Goal: Information Seeking & Learning: Understand process/instructions

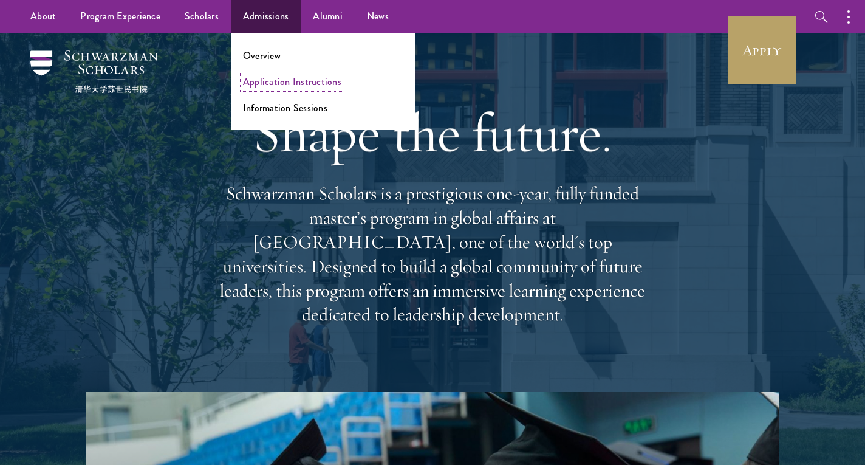
click at [276, 80] on link "Application Instructions" at bounding box center [292, 82] width 98 height 14
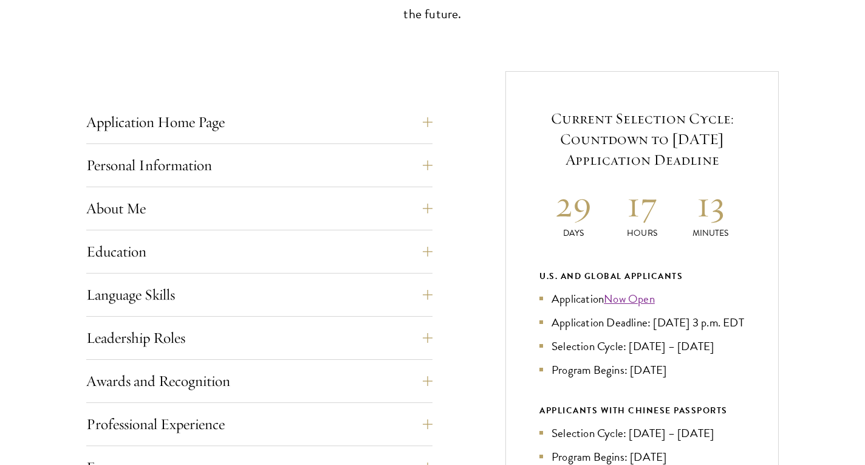
scroll to position [425, 0]
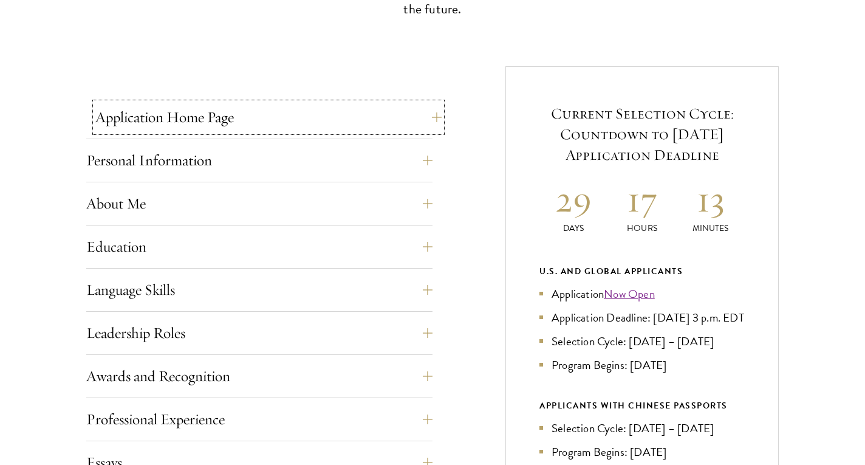
click at [423, 115] on button "Application Home Page" at bounding box center [268, 117] width 346 height 29
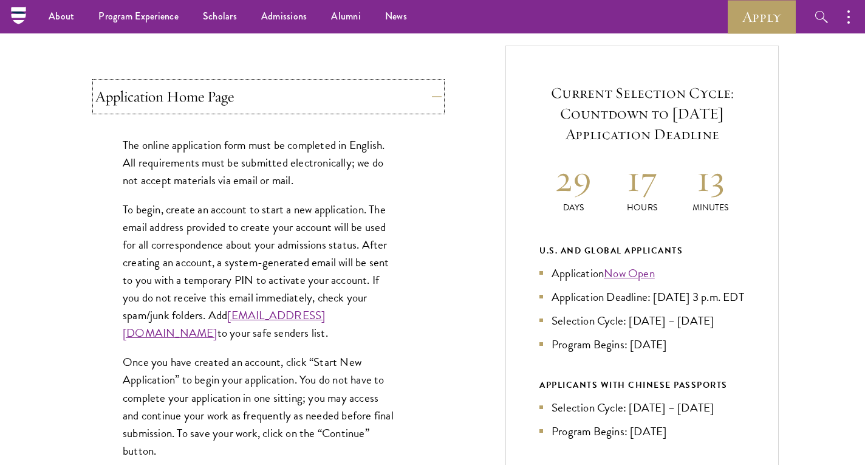
scroll to position [436, 0]
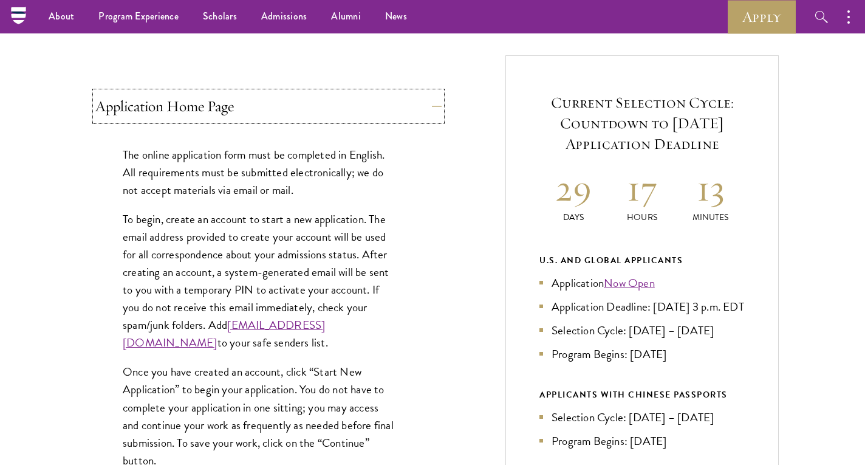
click at [434, 104] on button "Application Home Page" at bounding box center [268, 106] width 346 height 29
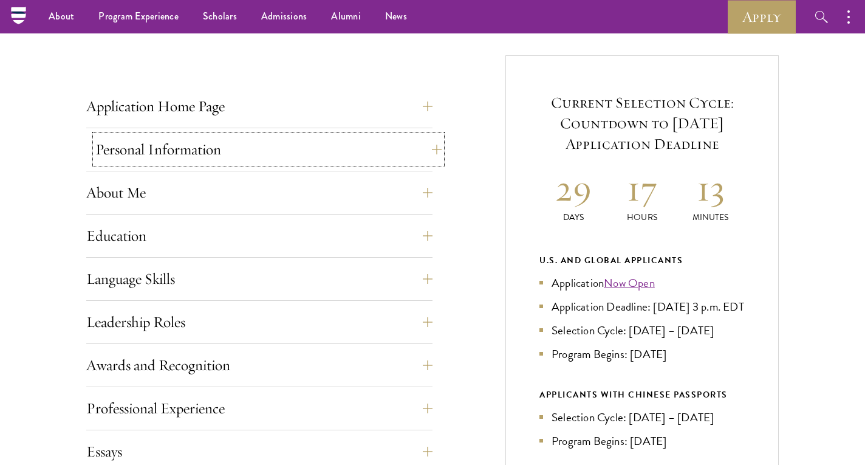
click at [428, 154] on button "Personal Information" at bounding box center [268, 149] width 346 height 29
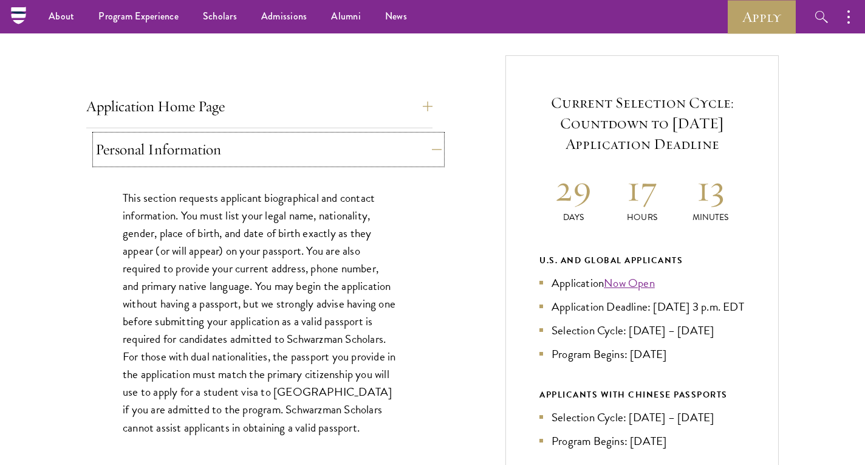
click at [428, 154] on button "Personal Information" at bounding box center [268, 149] width 346 height 29
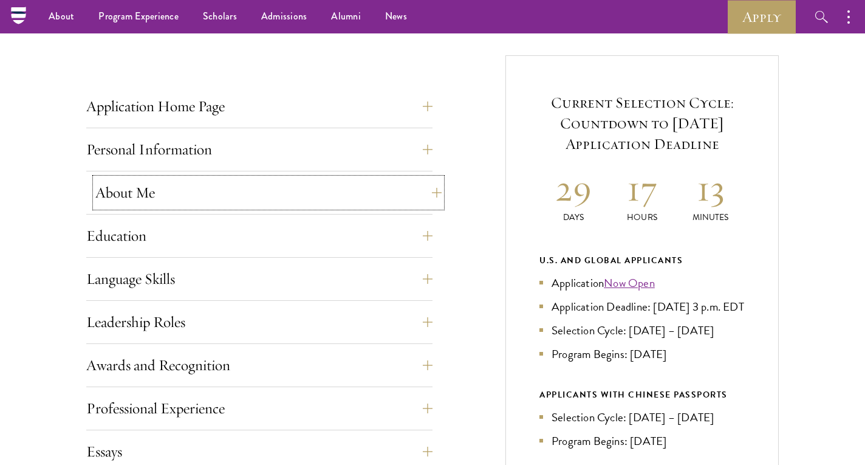
click at [422, 194] on button "About Me" at bounding box center [268, 192] width 346 height 29
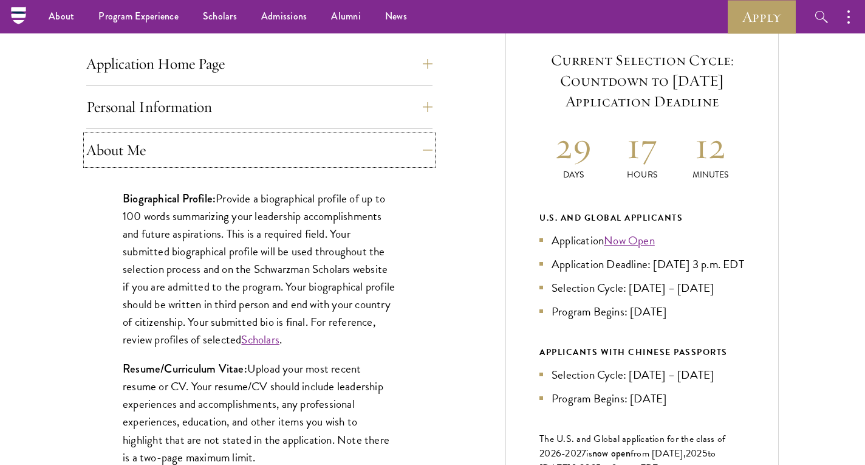
scroll to position [453, 0]
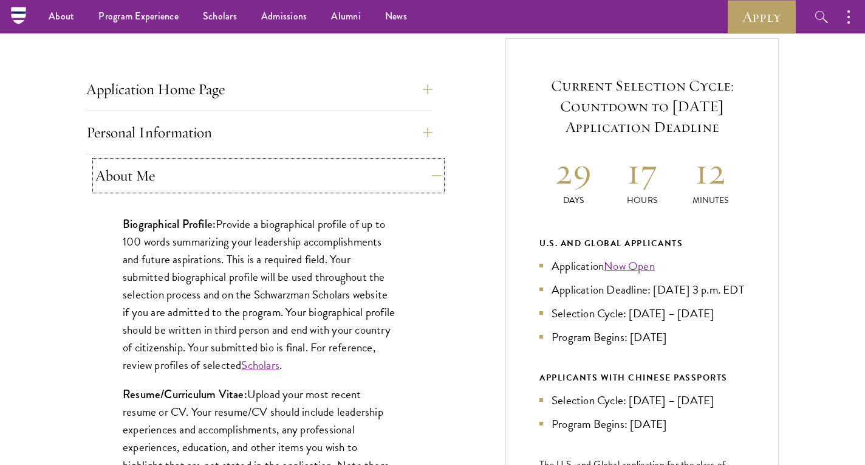
click at [417, 177] on button "About Me" at bounding box center [268, 175] width 346 height 29
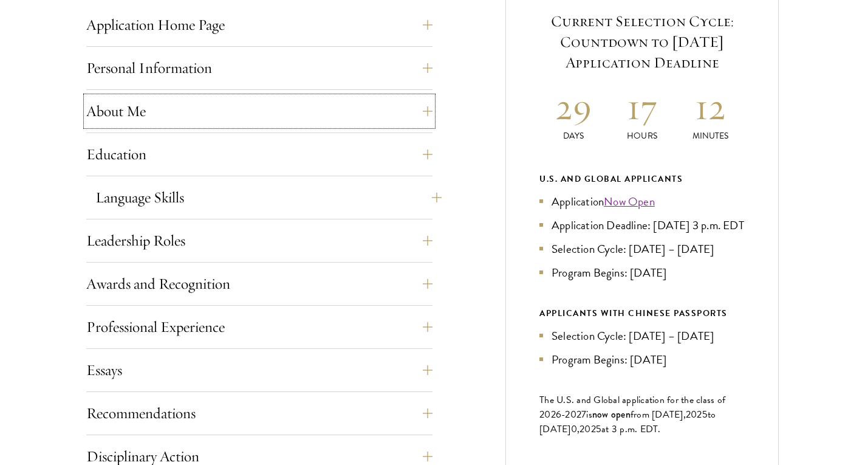
scroll to position [518, 0]
click at [418, 237] on button "Leadership Roles" at bounding box center [268, 239] width 346 height 29
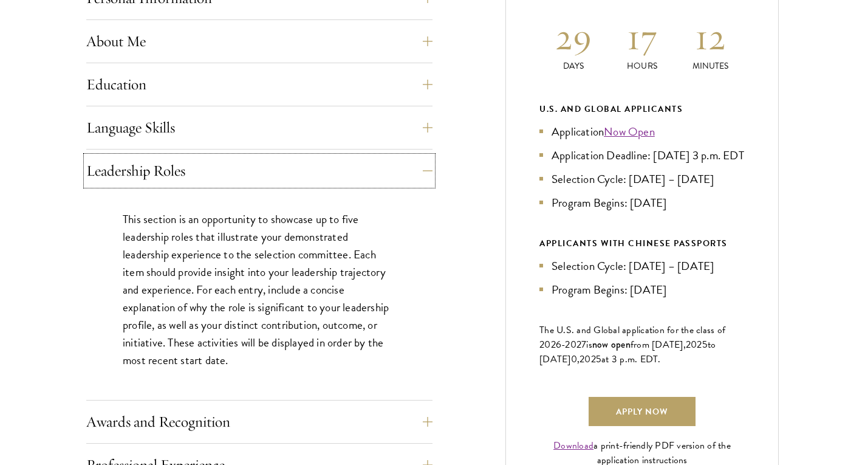
scroll to position [592, 0]
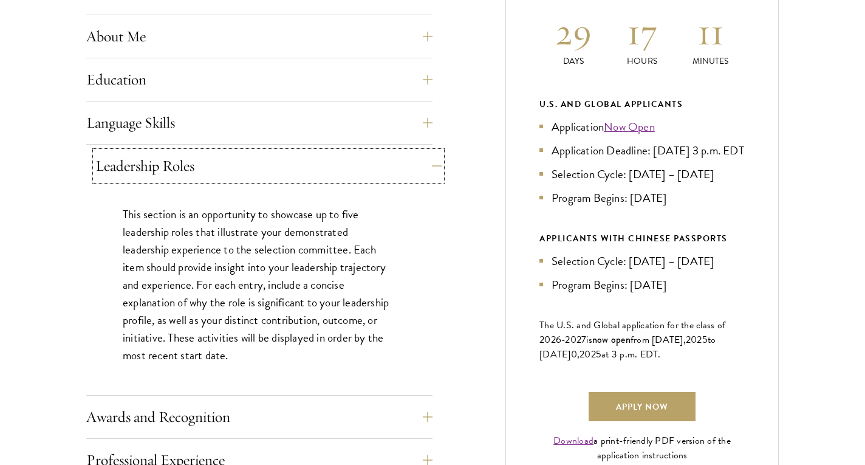
click at [428, 163] on button "Leadership Roles" at bounding box center [268, 165] width 346 height 29
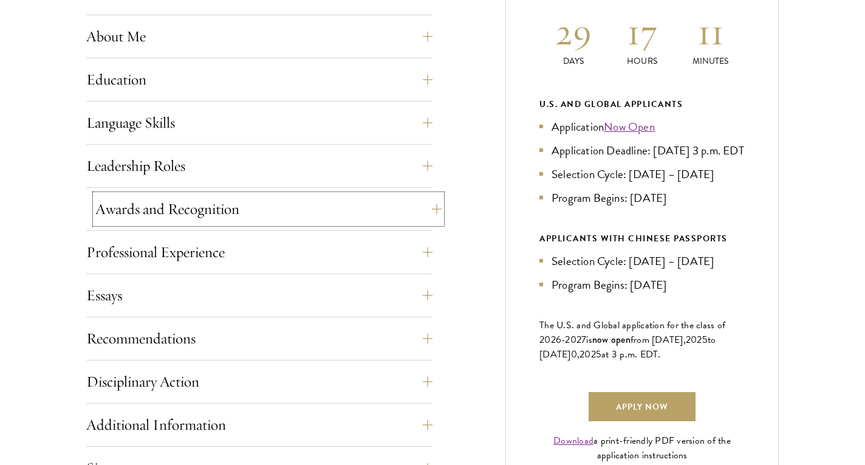
click at [418, 211] on button "Awards and Recognition" at bounding box center [268, 208] width 346 height 29
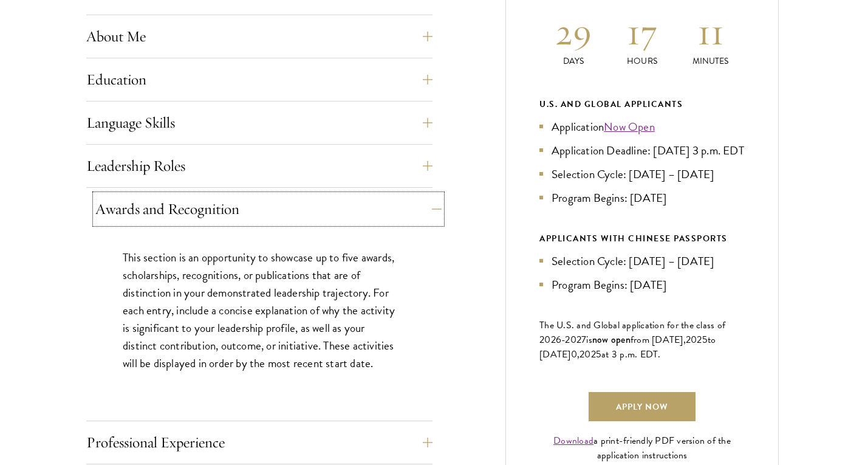
click at [426, 206] on button "Awards and Recognition" at bounding box center [268, 208] width 346 height 29
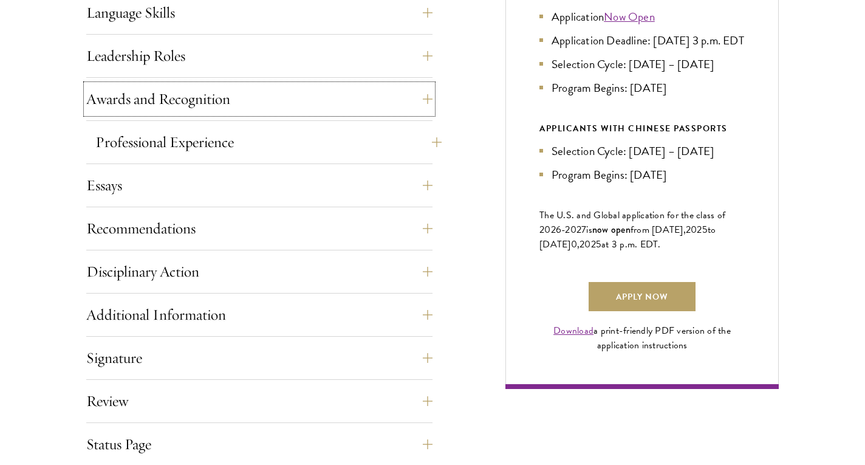
scroll to position [703, 0]
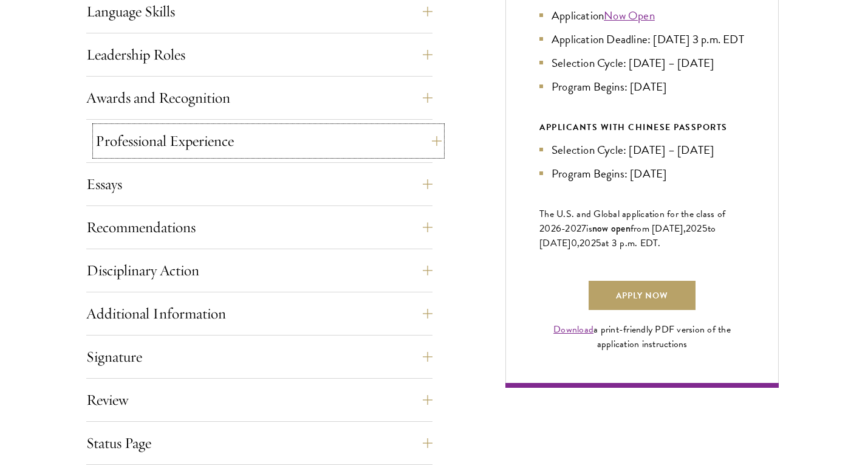
click at [431, 143] on button "Professional Experience" at bounding box center [268, 140] width 346 height 29
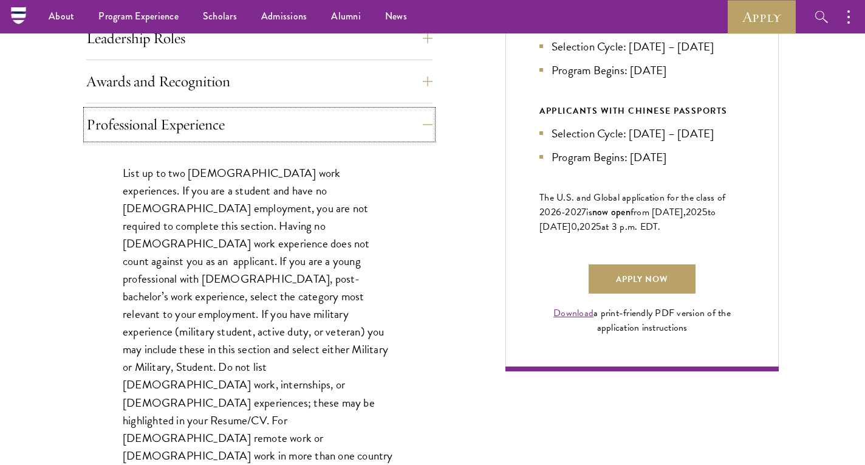
scroll to position [719, 0]
click at [421, 130] on button "Professional Experience" at bounding box center [268, 125] width 346 height 29
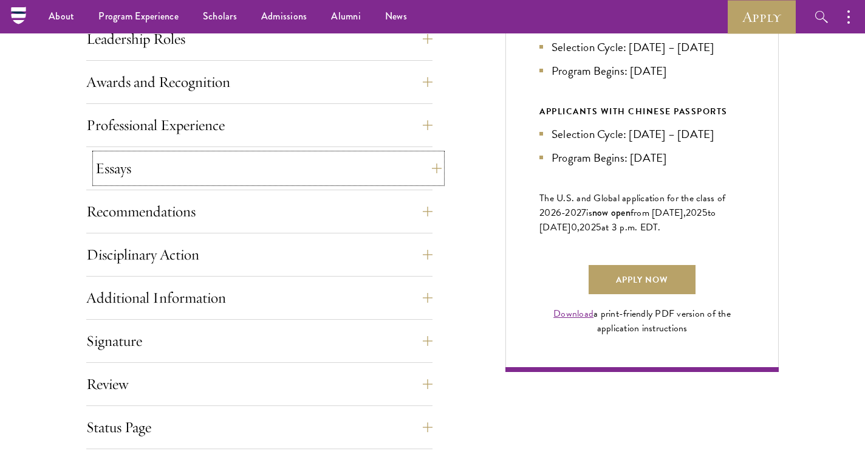
click at [426, 169] on button "Essays" at bounding box center [268, 168] width 346 height 29
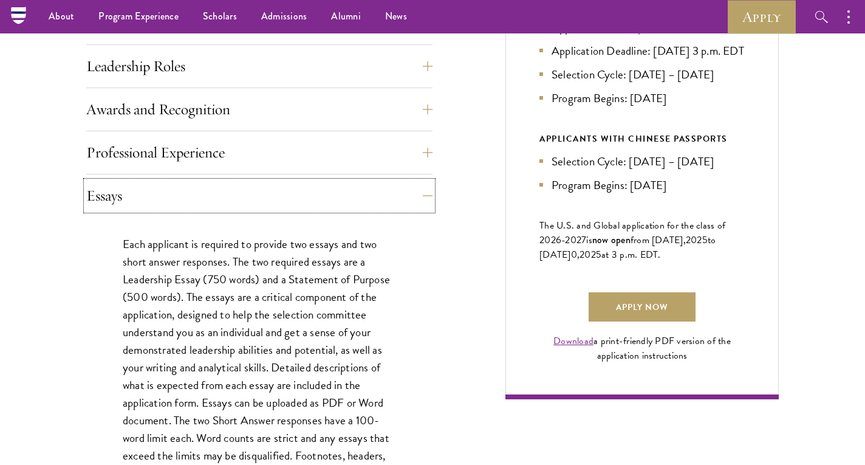
scroll to position [682, 0]
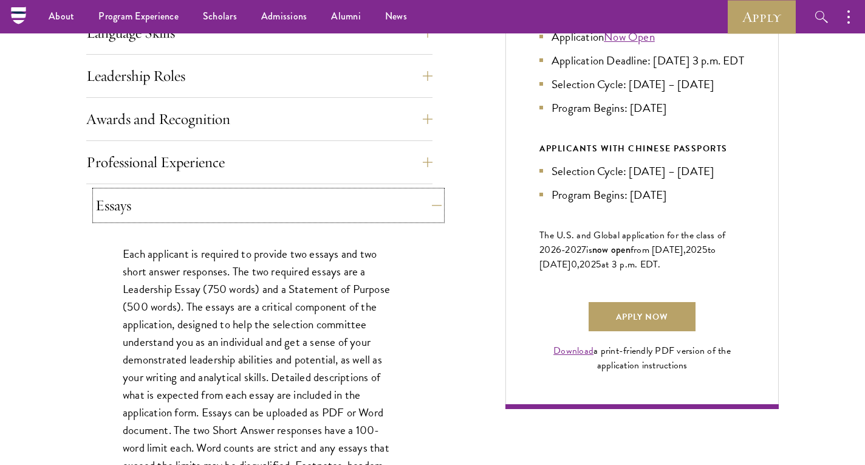
click at [412, 208] on button "Essays" at bounding box center [268, 205] width 346 height 29
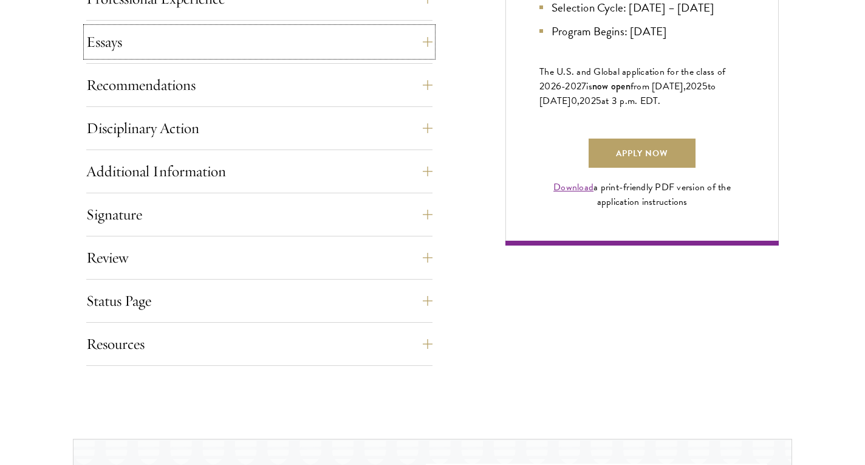
scroll to position [846, 0]
click at [428, 168] on button "Additional Information" at bounding box center [268, 170] width 346 height 29
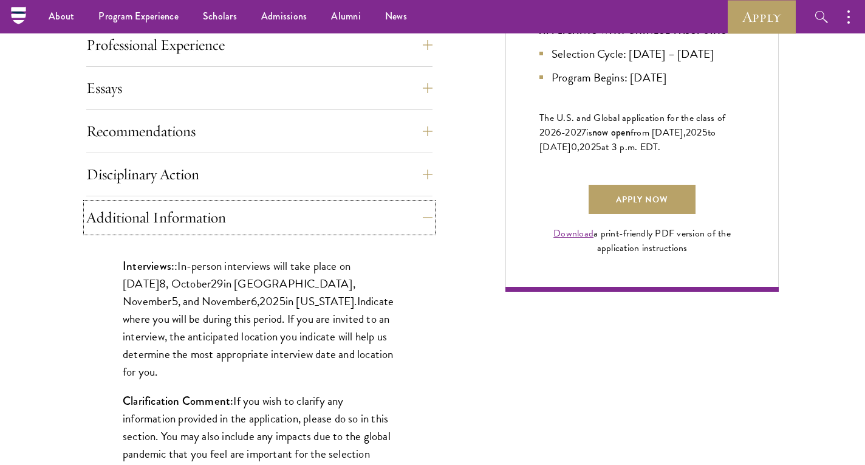
scroll to position [788, 0]
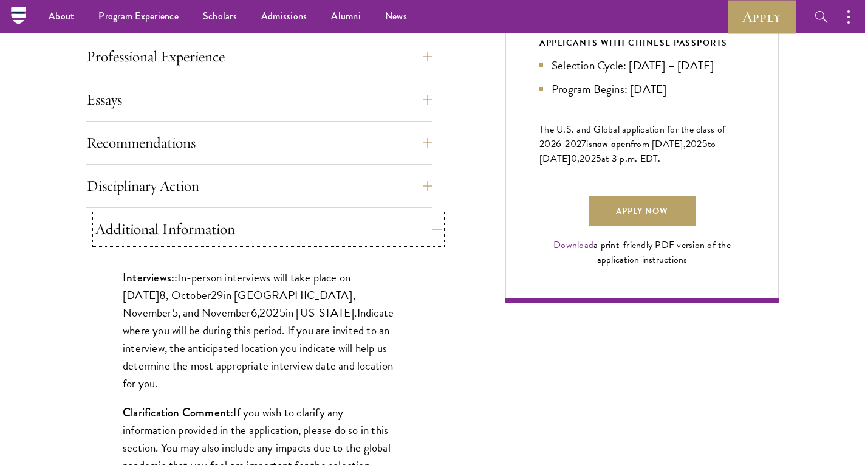
click at [419, 241] on button "Additional Information" at bounding box center [268, 228] width 346 height 29
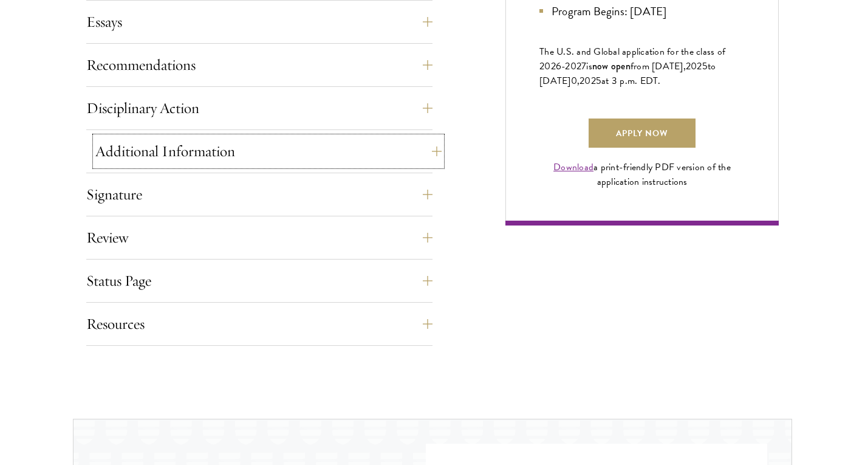
scroll to position [869, 0]
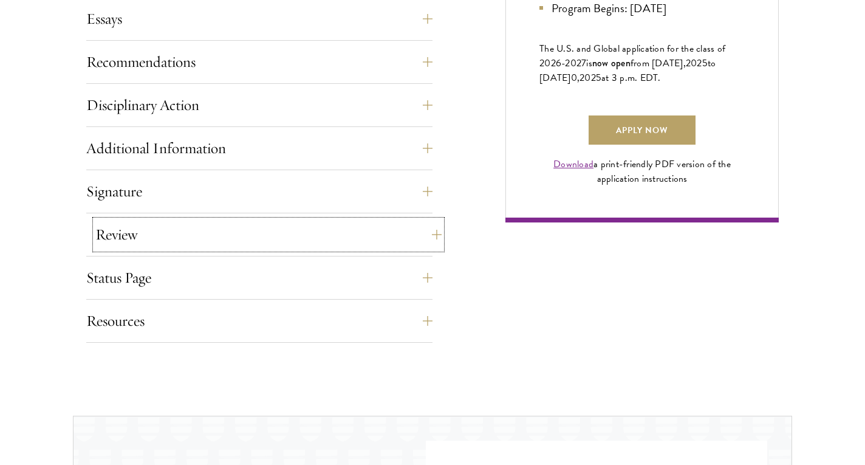
click at [425, 242] on button "Review" at bounding box center [268, 234] width 346 height 29
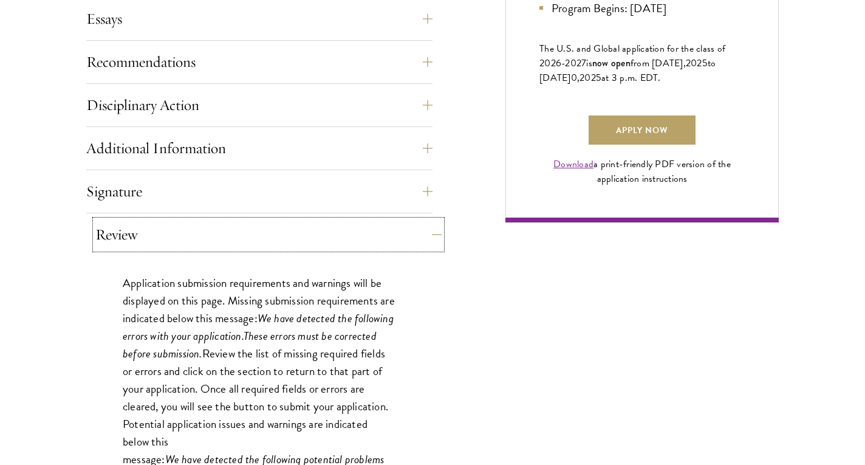
click at [425, 242] on button "Review" at bounding box center [268, 234] width 346 height 29
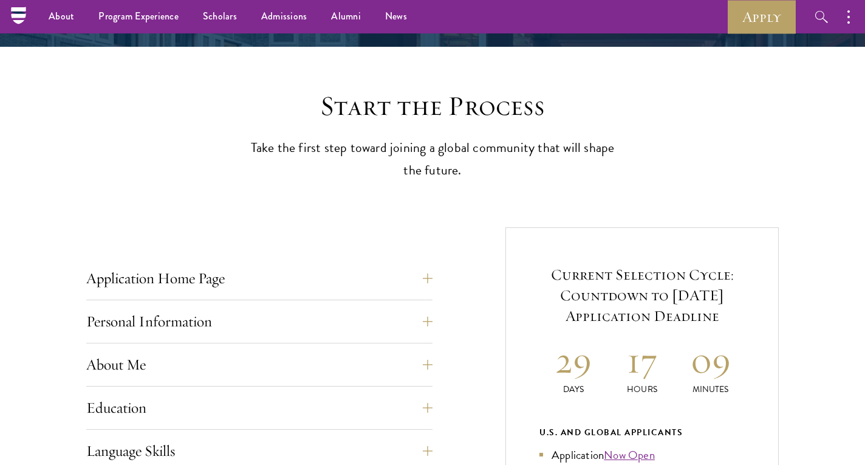
scroll to position [224, 0]
